Goal: Task Accomplishment & Management: Manage account settings

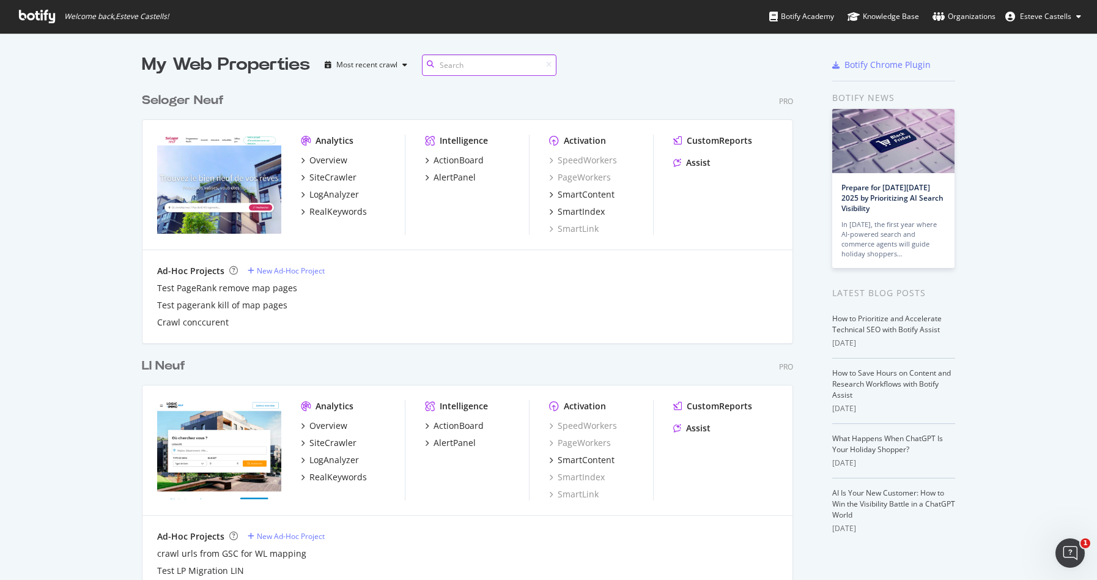
click at [459, 69] on input at bounding box center [489, 64] width 135 height 21
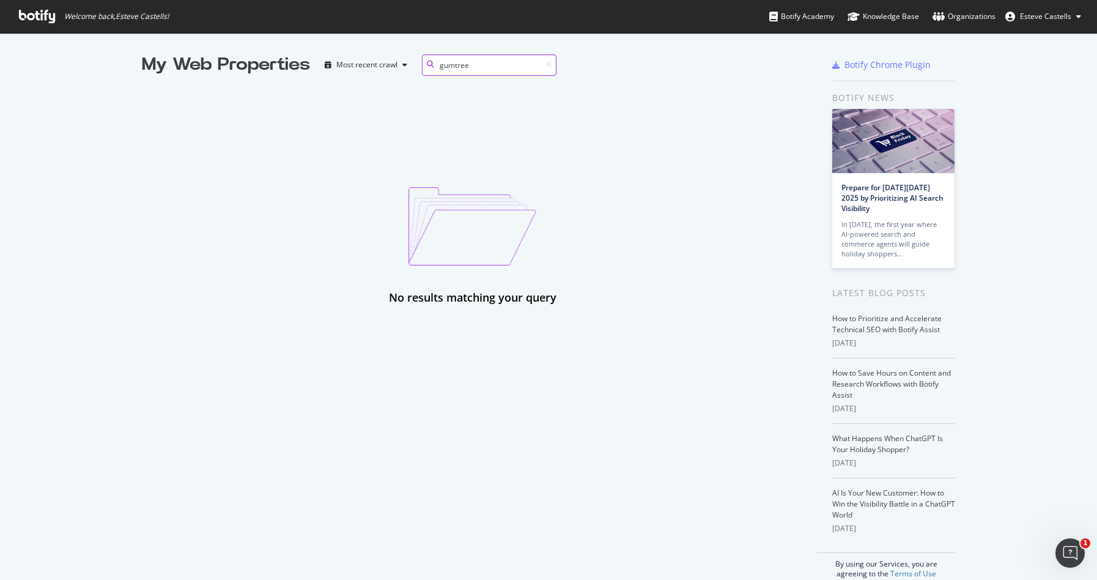
type input "gumtree"
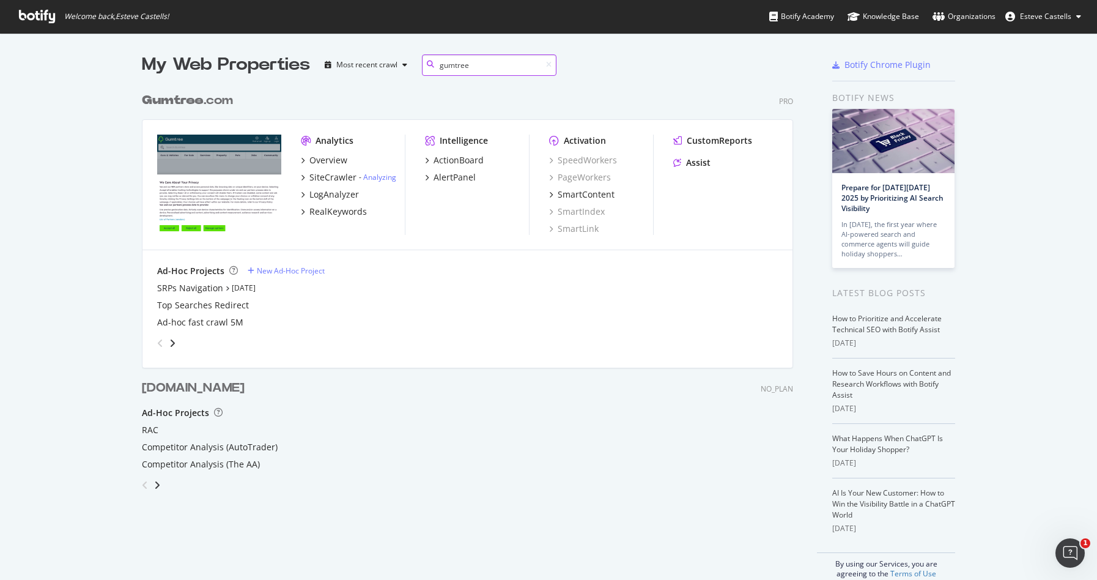
scroll to position [451, 652]
click at [207, 102] on div "Gumtree .com" at bounding box center [187, 101] width 91 height 18
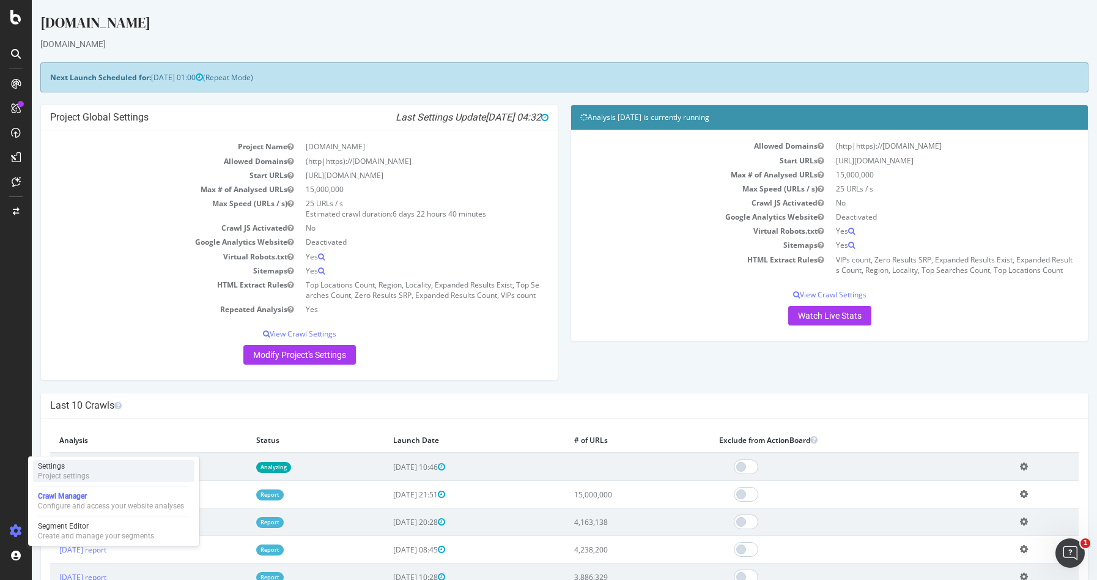
click at [70, 481] on div "Settings Project settings" at bounding box center [113, 471] width 161 height 22
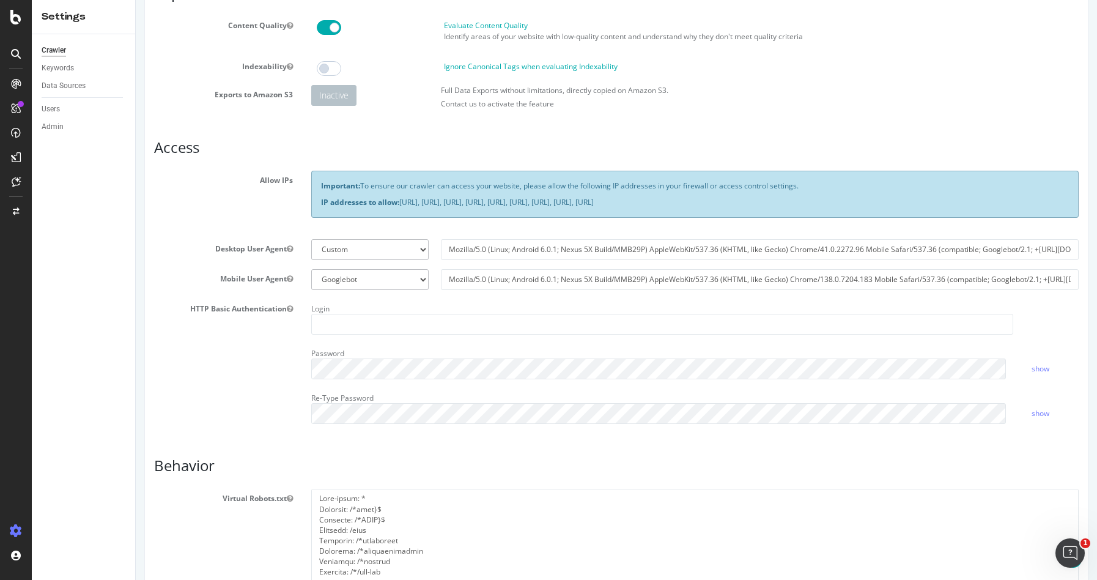
scroll to position [91, 0]
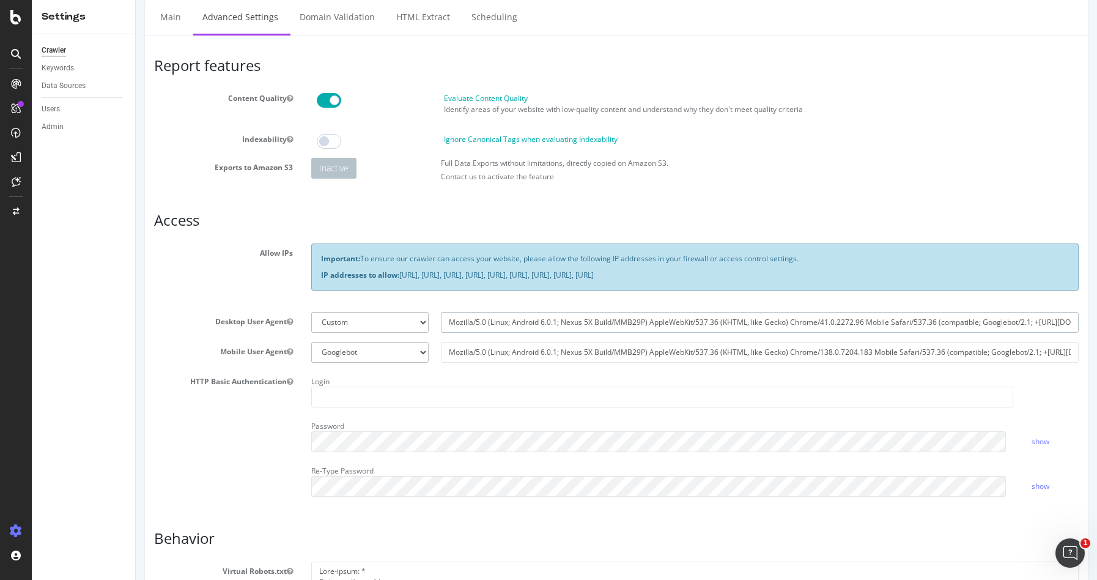
click at [512, 319] on input "Mozilla/5.0 (Linux; Android 6.0.1; Nexus 5X Build/MMB29P) AppleWebKit/537.36 (K…" at bounding box center [760, 322] width 638 height 21
click at [511, 344] on input "Mozilla/5.0 (Linux; Android 6.0.1; Nexus 5X Build/MMB29P) AppleWebKit/537.36 (K…" at bounding box center [760, 352] width 638 height 21
select select
click at [589, 219] on h3 "Access" at bounding box center [616, 220] width 924 height 16
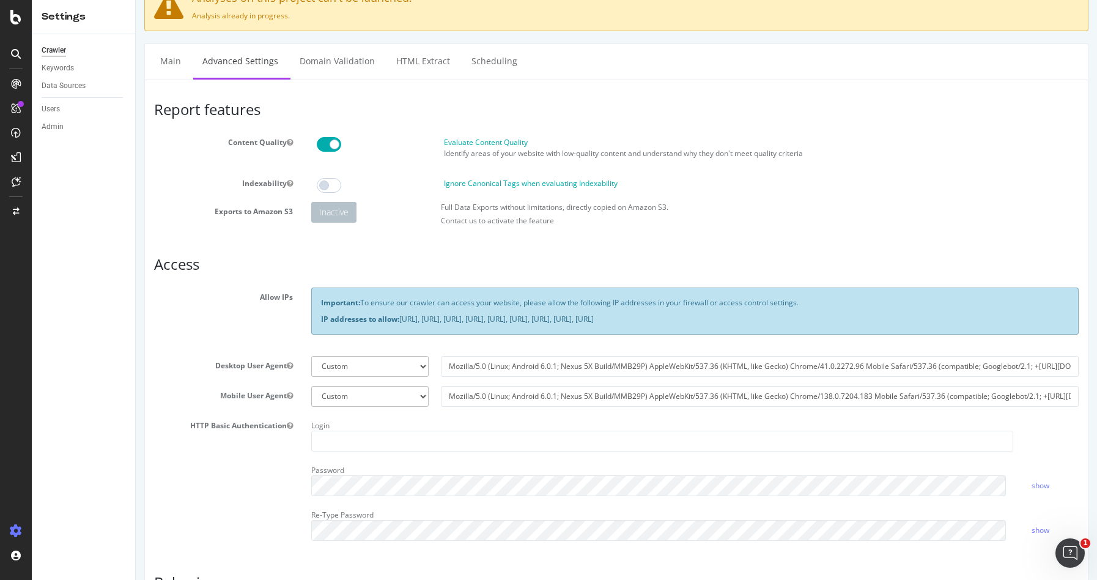
scroll to position [44, 0]
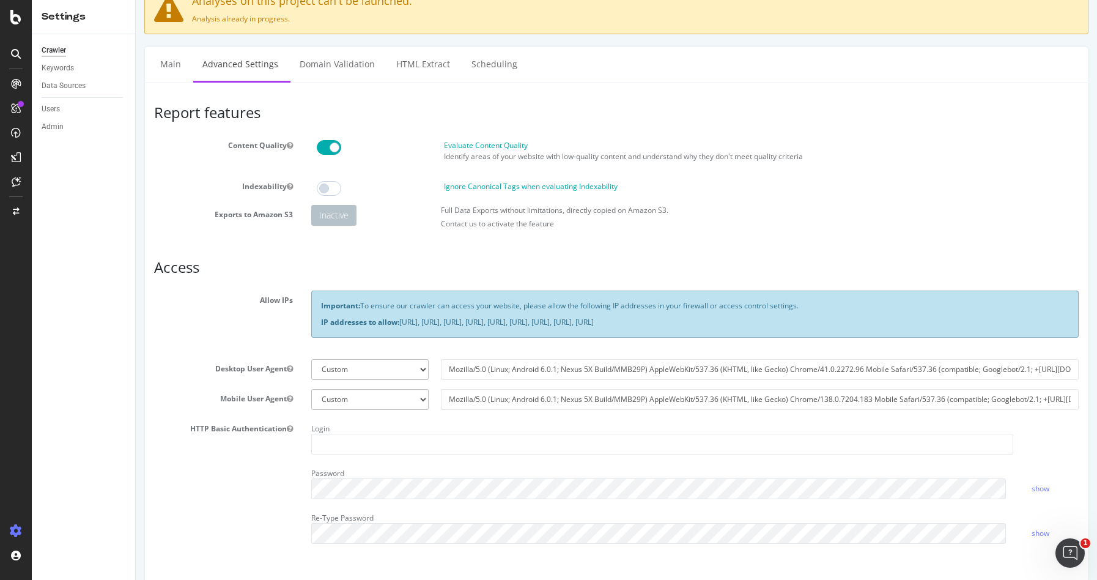
click at [430, 305] on p "Important: To ensure our crawler can access your website, please allow the foll…" at bounding box center [695, 305] width 748 height 10
click at [426, 321] on p "IP addresses to allow: [URL], [URL], [URL], [URL], [URL], [URL], [URL], [URL], …" at bounding box center [695, 322] width 748 height 10
copy div "Important: To ensure our crawler can access your website, please allow the foll…"
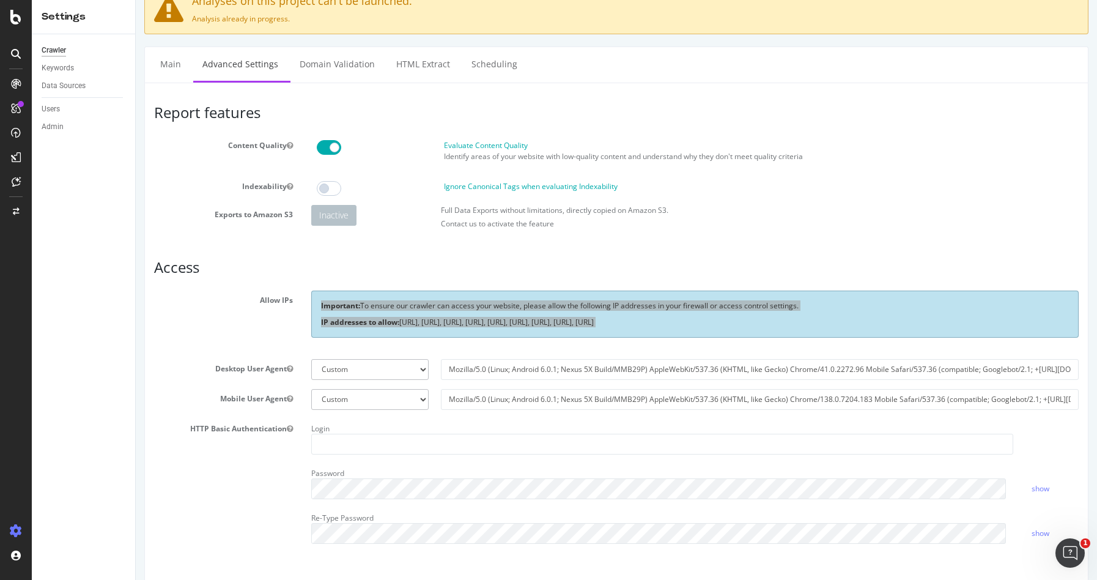
click at [120, 323] on div "Crawler Keywords Data Sources Users Admin" at bounding box center [83, 306] width 103 height 545
